Goal: Task Accomplishment & Management: Manage account settings

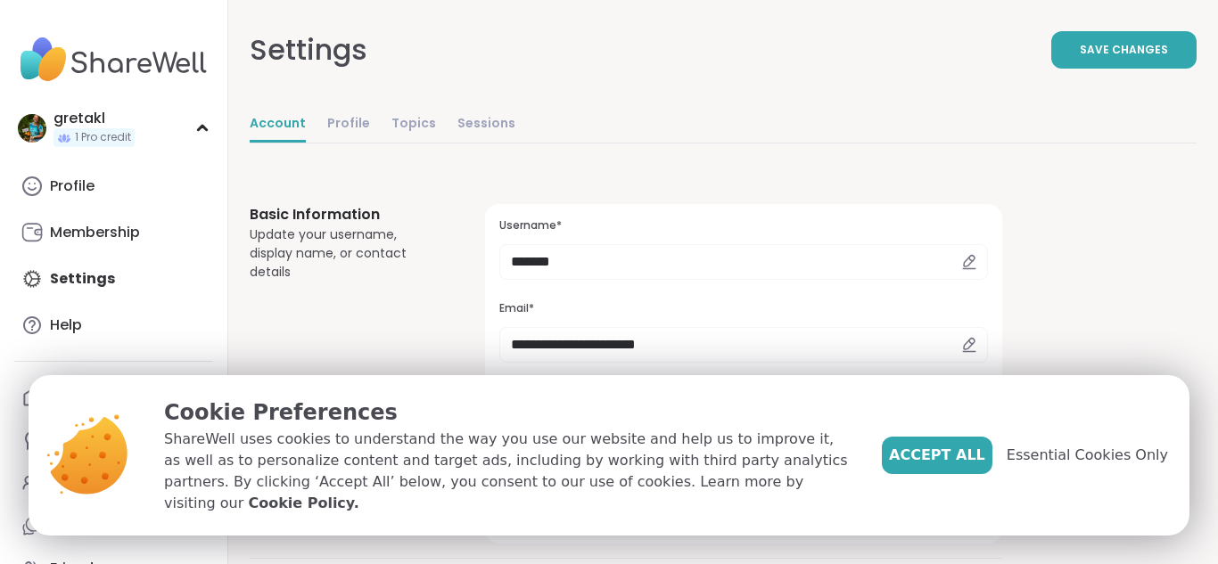
select select "**"
click at [1103, 466] on span "Essential Cookies Only" at bounding box center [1087, 455] width 161 height 21
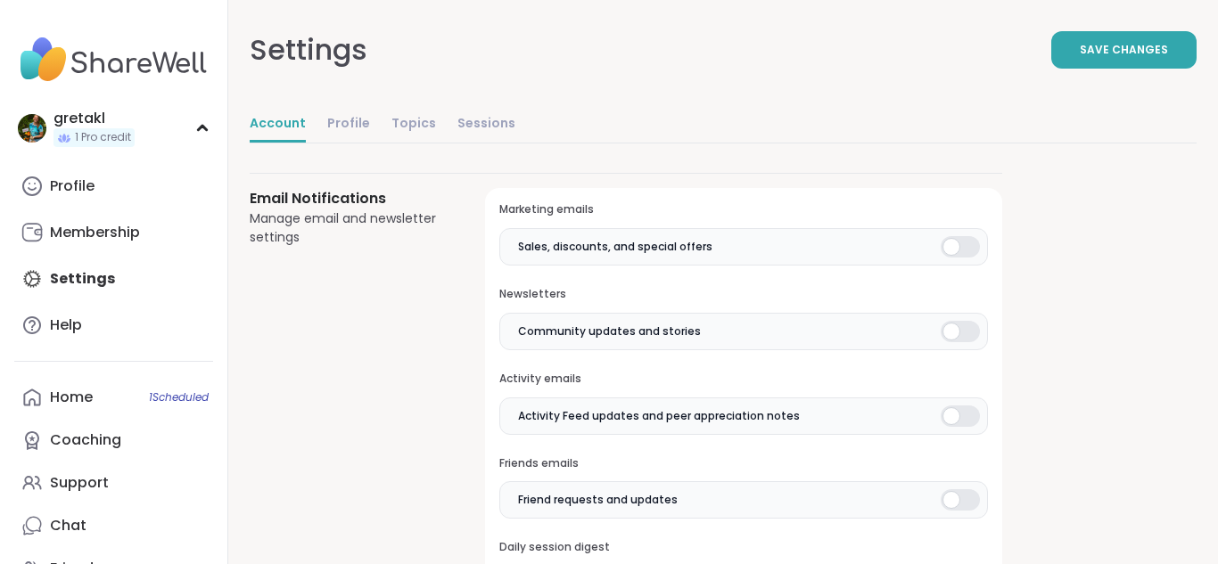
scroll to position [386, 0]
click at [951, 254] on div at bounding box center [960, 245] width 39 height 21
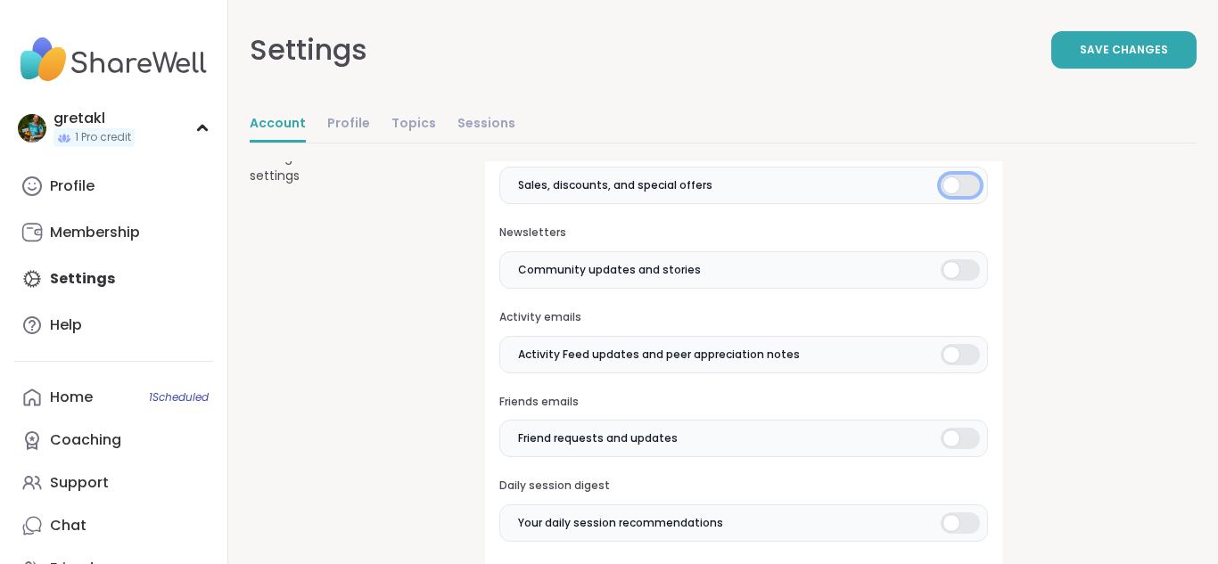
scroll to position [448, 0]
click at [935, 361] on label "Activity Feed updates and peer appreciation notes" at bounding box center [743, 353] width 489 height 37
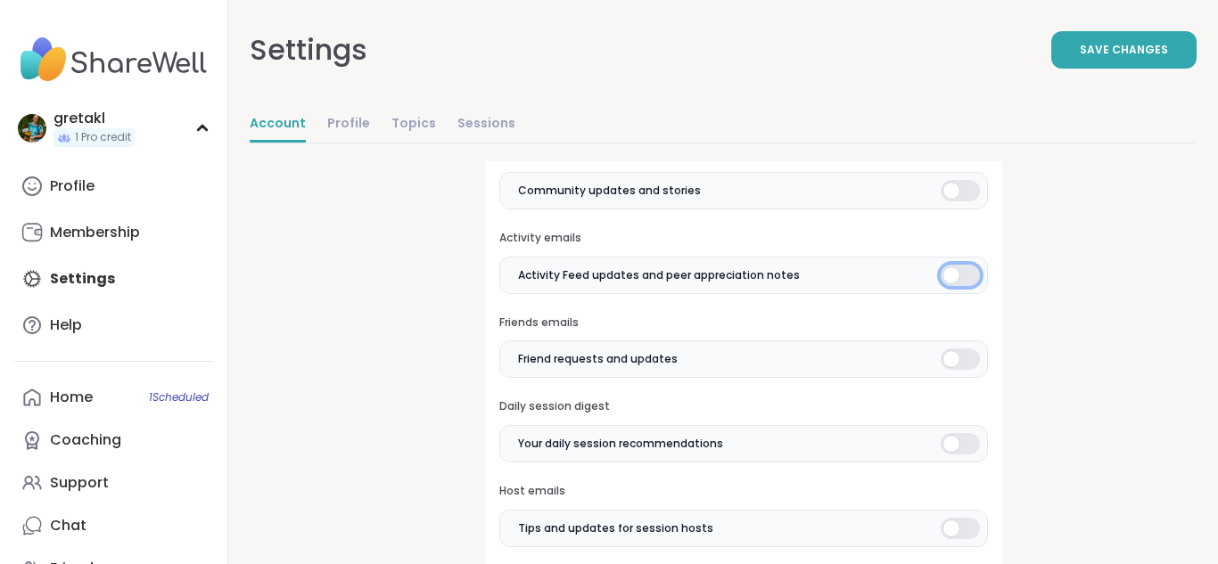
scroll to position [530, 0]
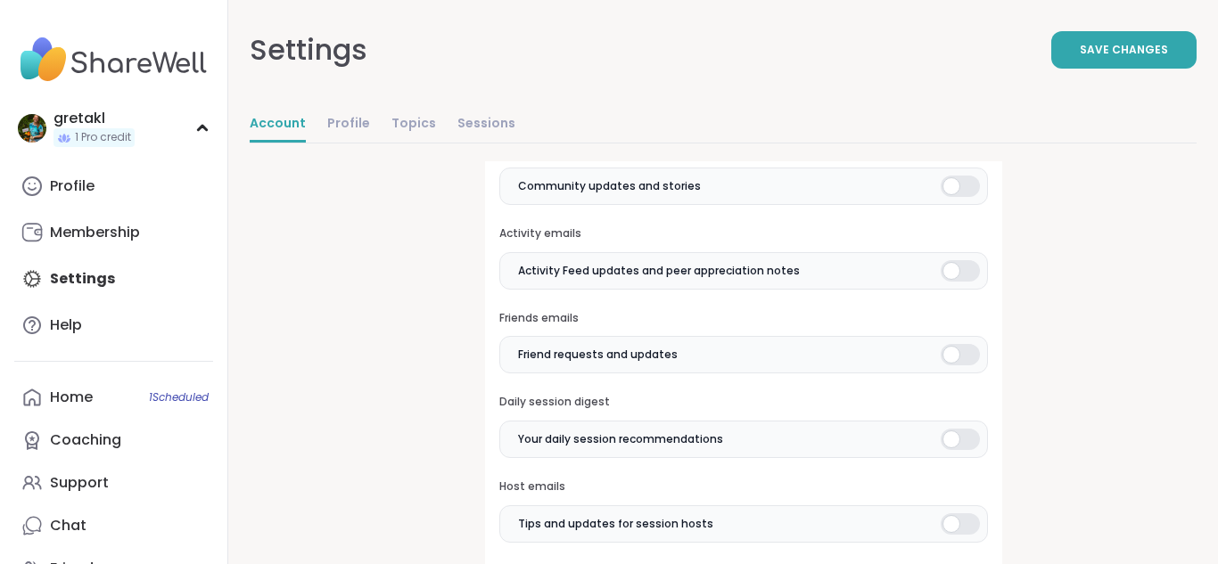
click at [961, 349] on div at bounding box center [960, 354] width 39 height 21
click at [962, 447] on div at bounding box center [960, 439] width 39 height 21
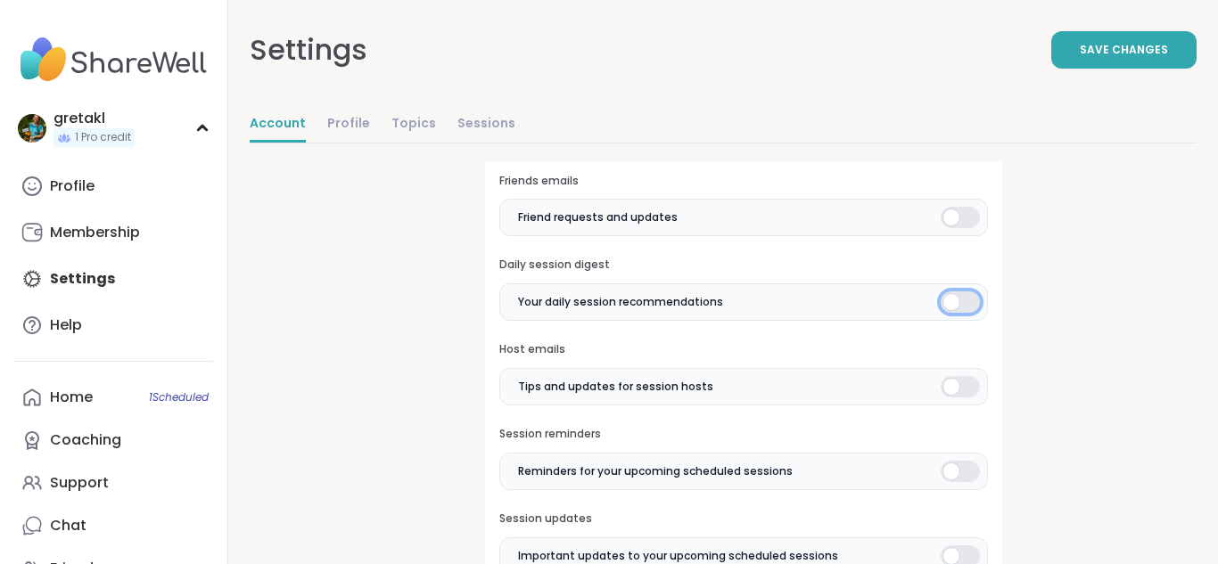
scroll to position [669, 0]
click at [965, 375] on div at bounding box center [960, 385] width 39 height 21
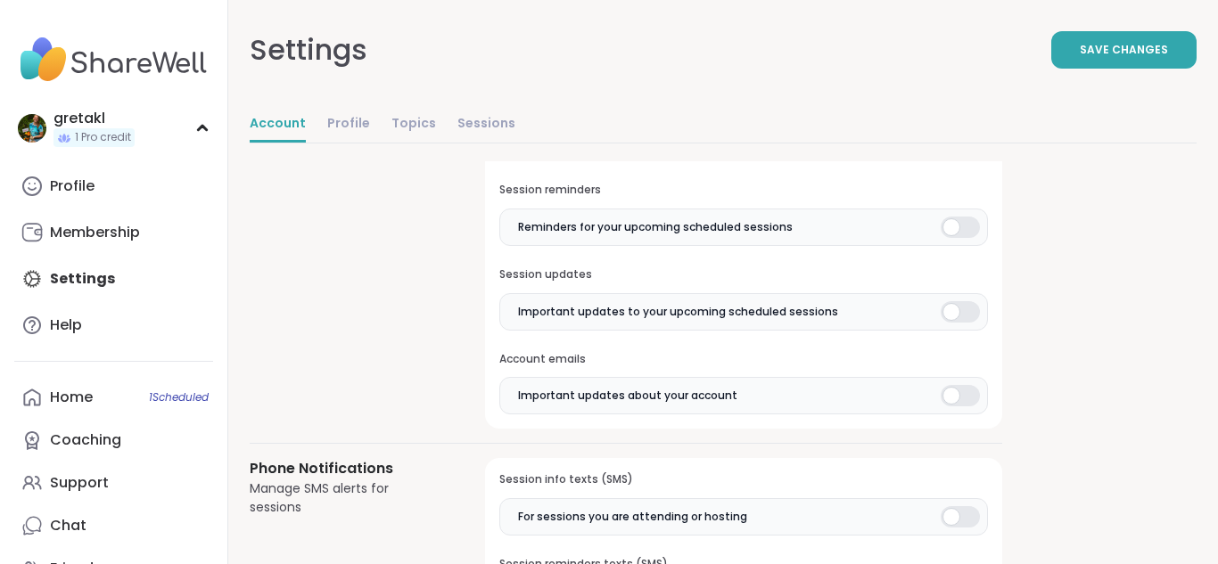
scroll to position [937, 0]
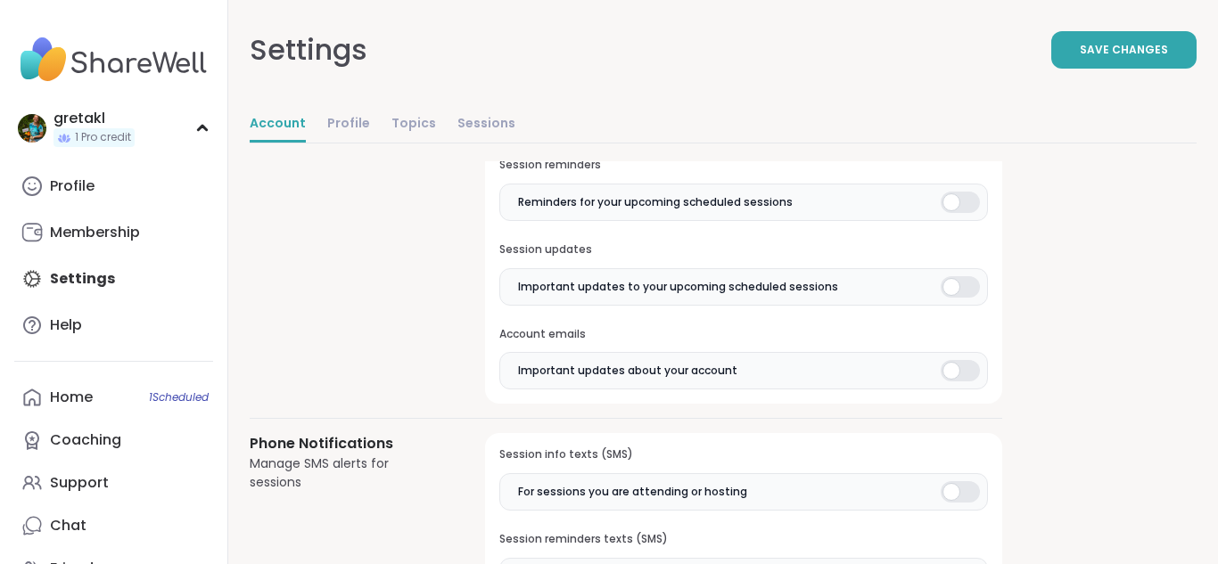
click at [952, 363] on div at bounding box center [960, 370] width 39 height 21
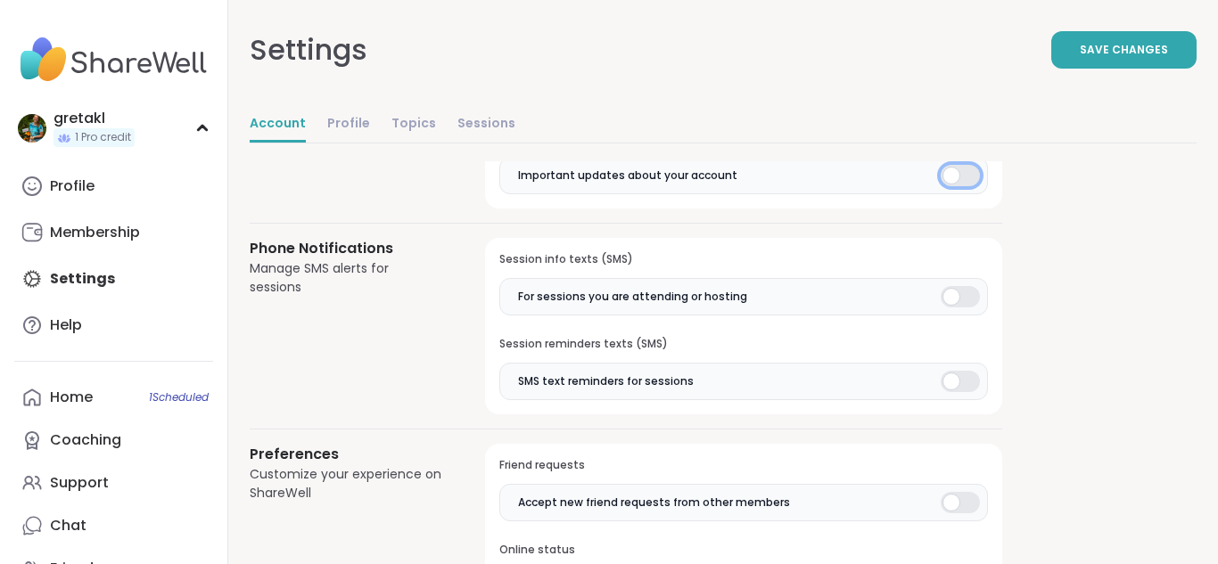
scroll to position [1133, 0]
click at [957, 301] on div at bounding box center [960, 295] width 39 height 21
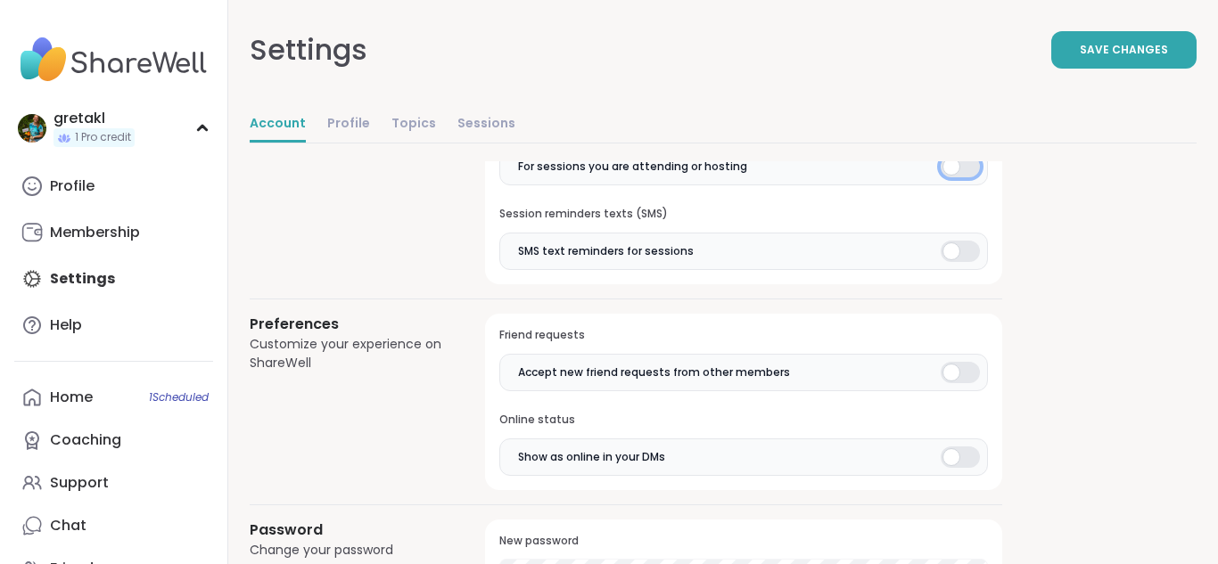
scroll to position [1282, 0]
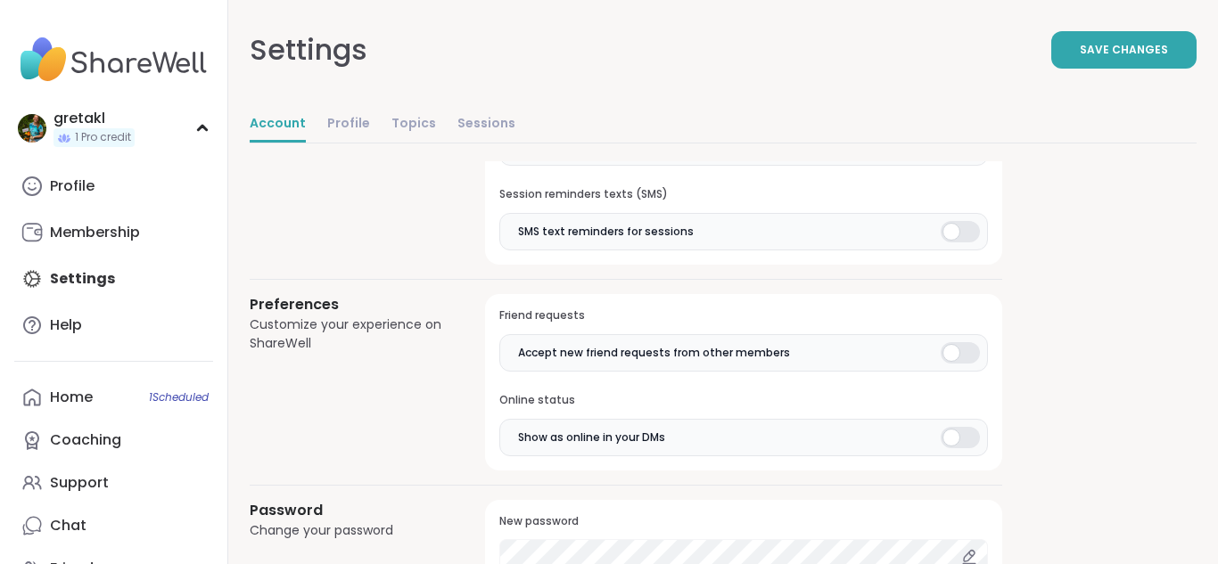
click at [957, 345] on div at bounding box center [960, 352] width 39 height 21
click at [966, 442] on div at bounding box center [960, 437] width 39 height 21
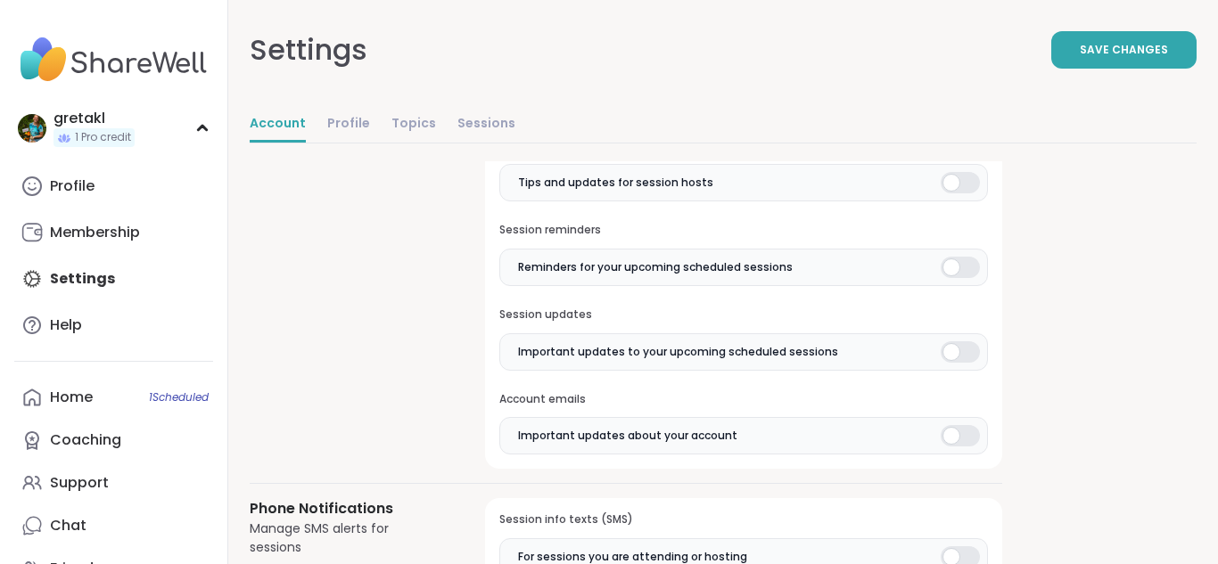
scroll to position [871, 0]
click at [966, 357] on div at bounding box center [960, 352] width 39 height 21
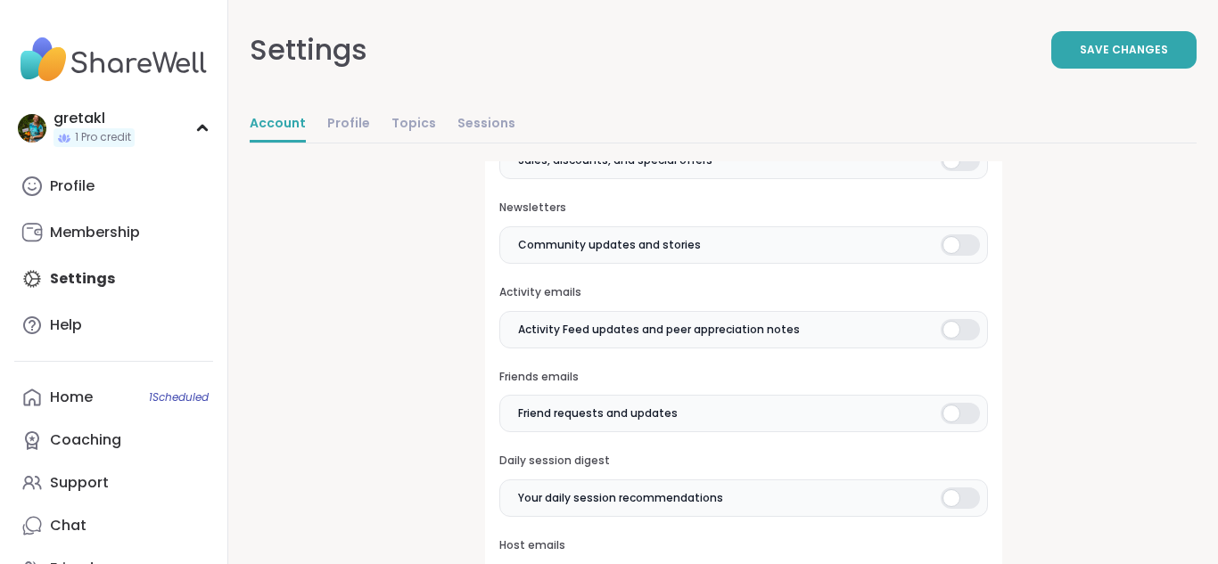
scroll to position [465, 0]
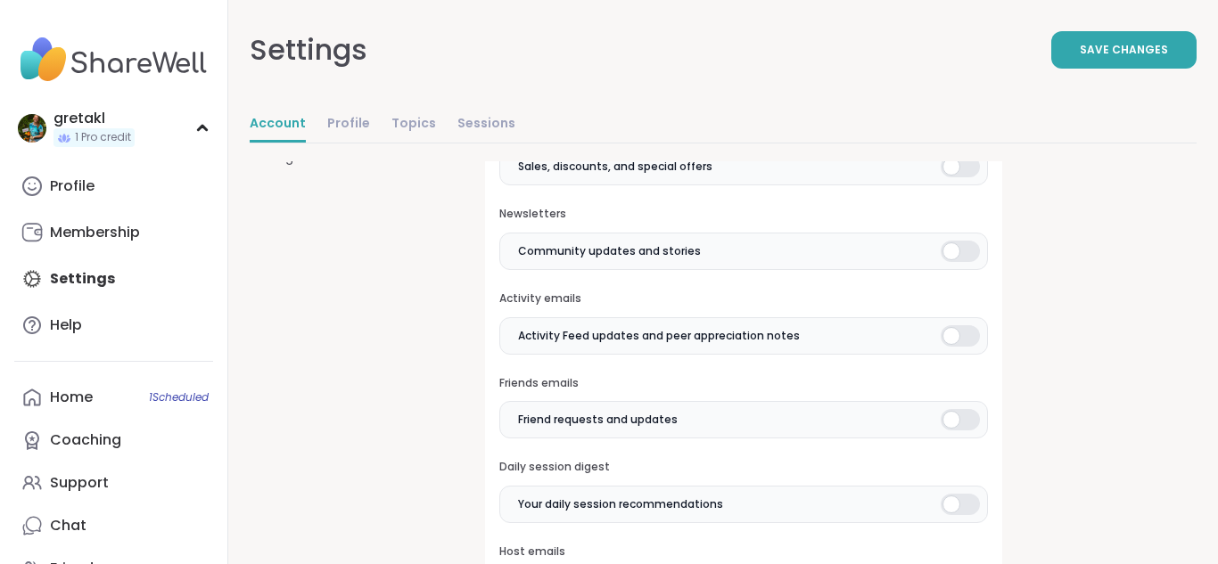
click at [956, 250] on div at bounding box center [960, 251] width 39 height 21
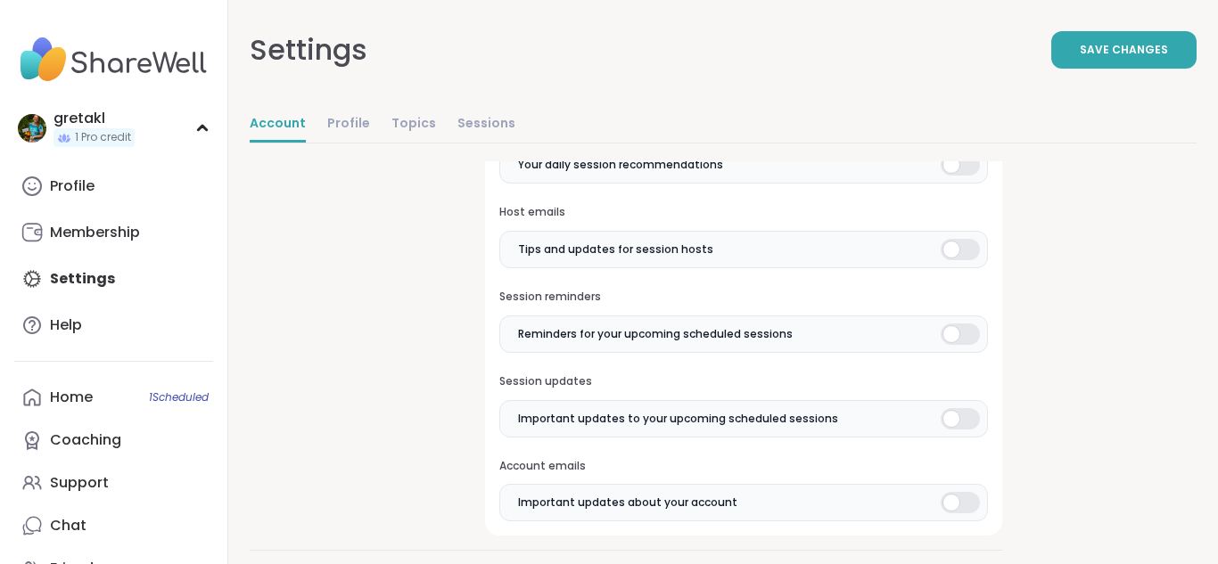
scroll to position [804, 0]
click at [966, 337] on div at bounding box center [960, 335] width 39 height 21
click at [968, 333] on div at bounding box center [960, 335] width 39 height 21
click at [1115, 53] on span "Save Changes" at bounding box center [1124, 50] width 88 height 16
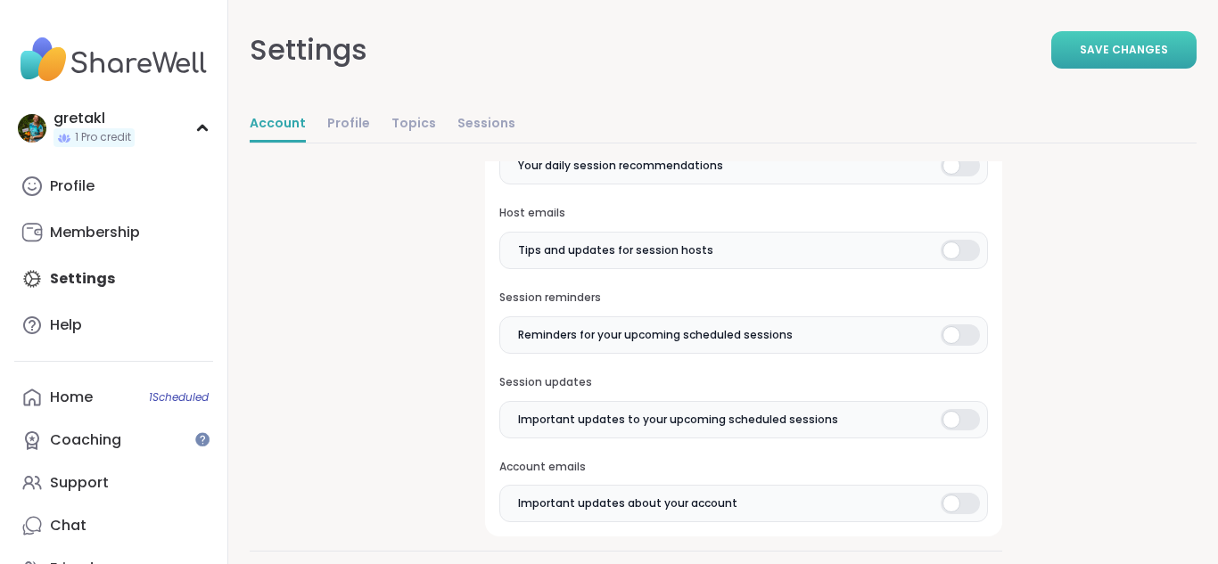
click at [1132, 68] on button "Save Changes" at bounding box center [1123, 49] width 145 height 37
